Goal: Task Accomplishment & Management: Manage account settings

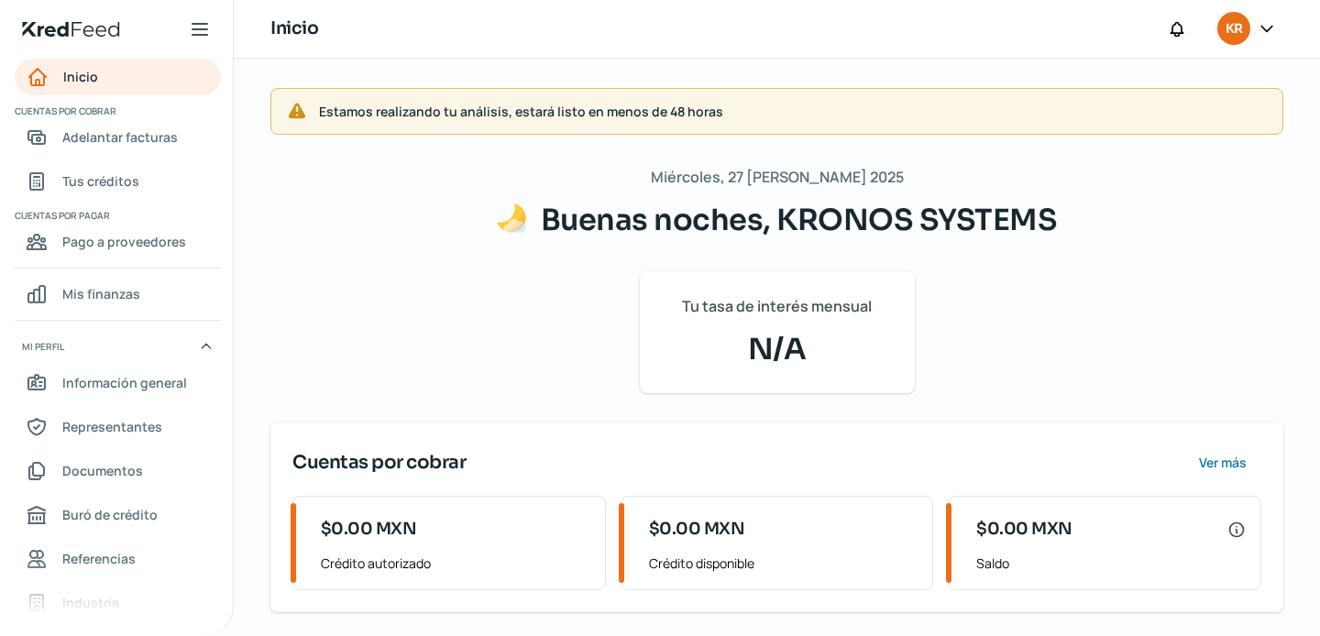
click at [1260, 36] on icon at bounding box center [1267, 28] width 18 height 18
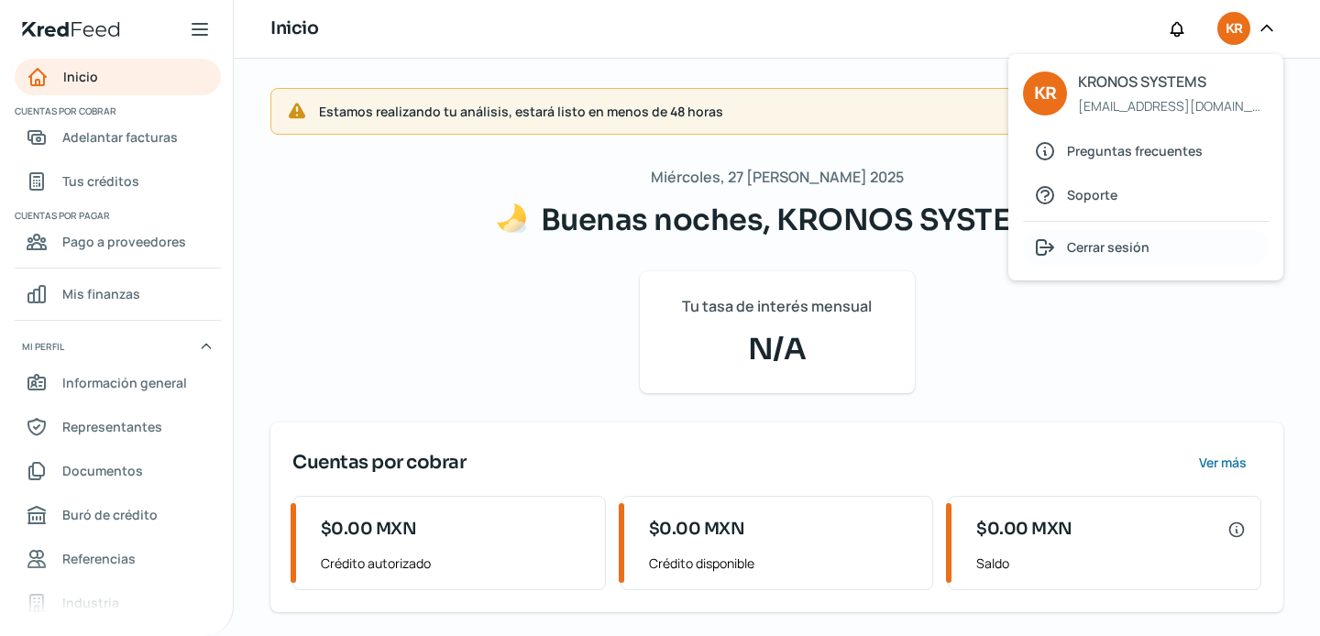
click at [1114, 250] on span "Cerrar sesión" at bounding box center [1108, 247] width 83 height 23
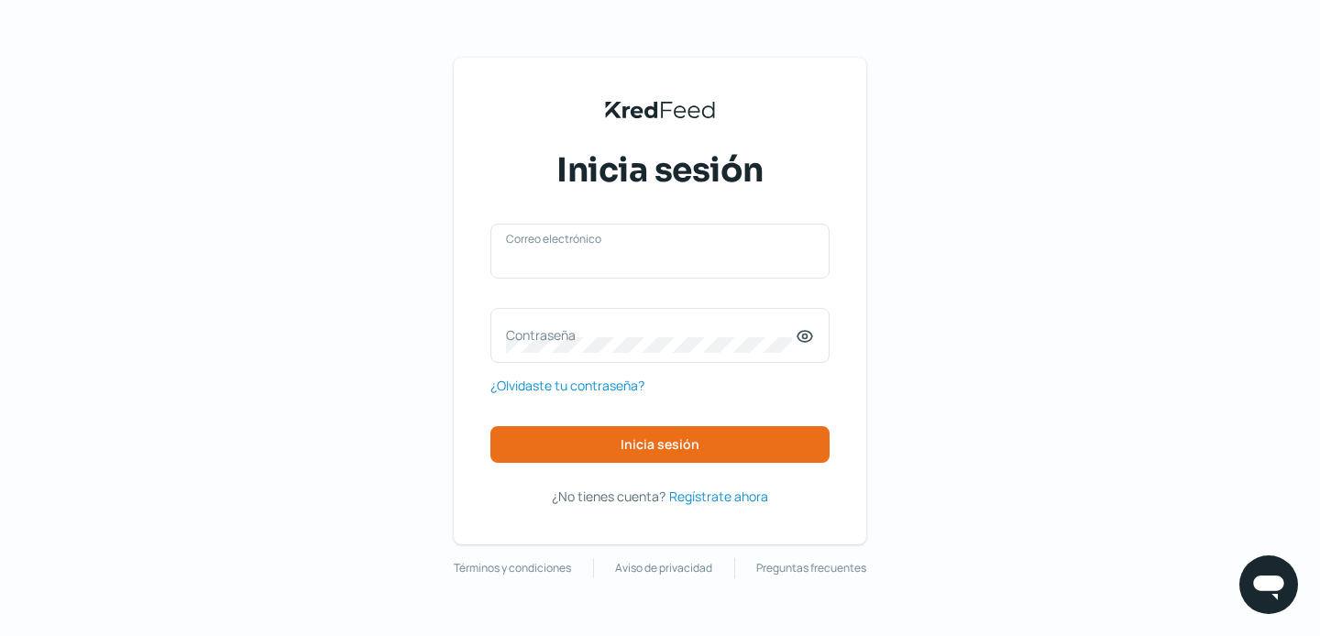
type input "[EMAIL_ADDRESS][DOMAIN_NAME]"
